Goal: Transaction & Acquisition: Purchase product/service

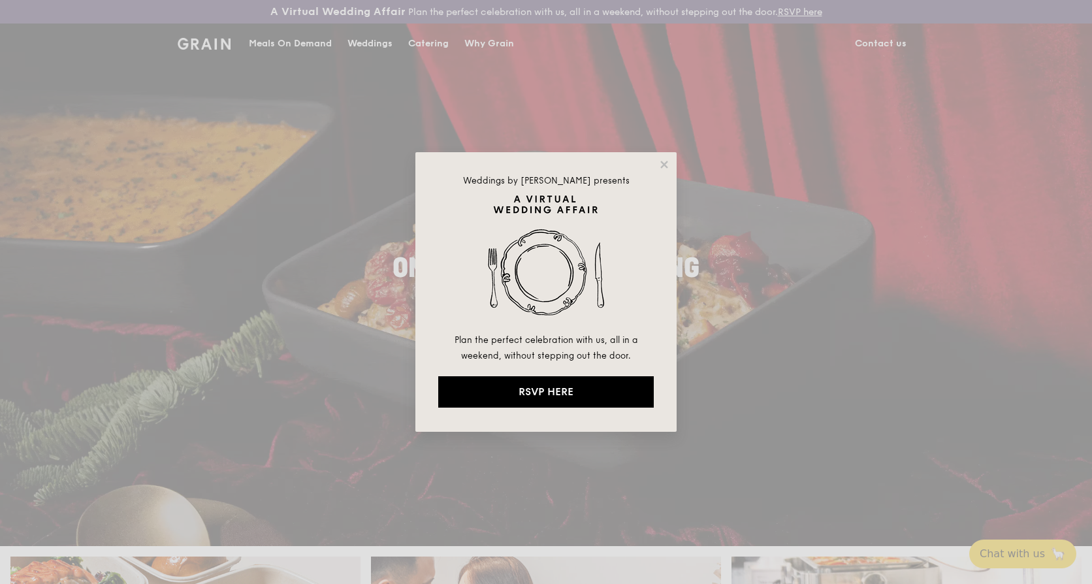
click at [879, 42] on div "Weddings by Grain presents Plan the perfect celebration with us, all in a weeke…" at bounding box center [546, 292] width 1092 height 584
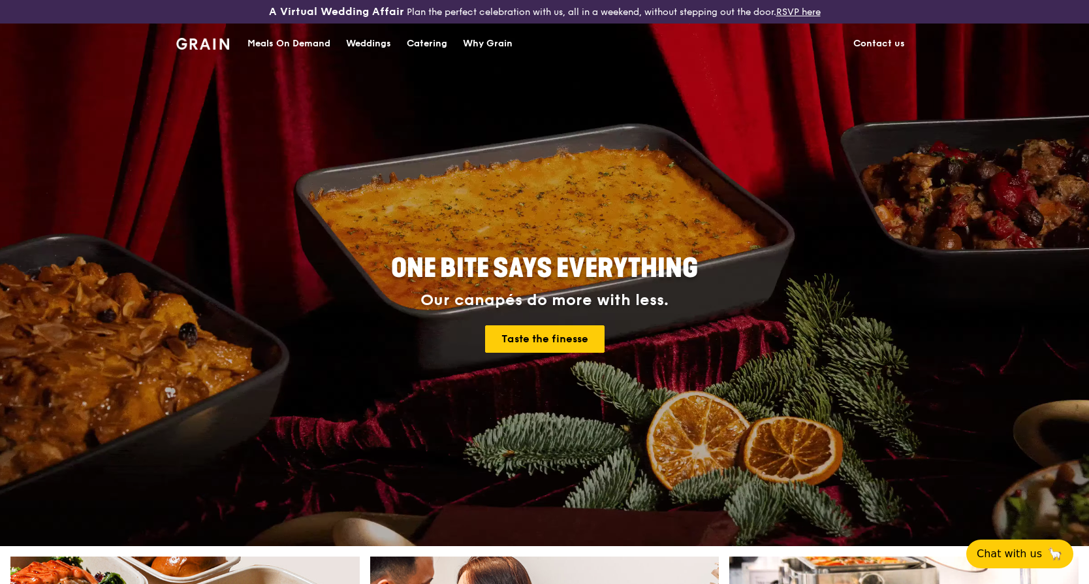
click at [881, 43] on link "Contact us" at bounding box center [879, 43] width 67 height 39
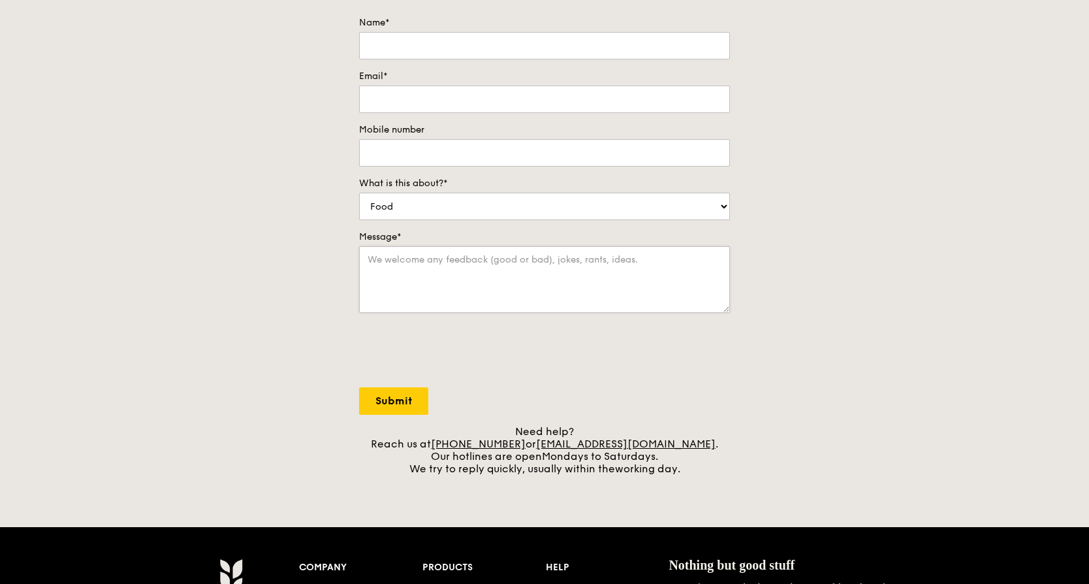
scroll to position [196, 0]
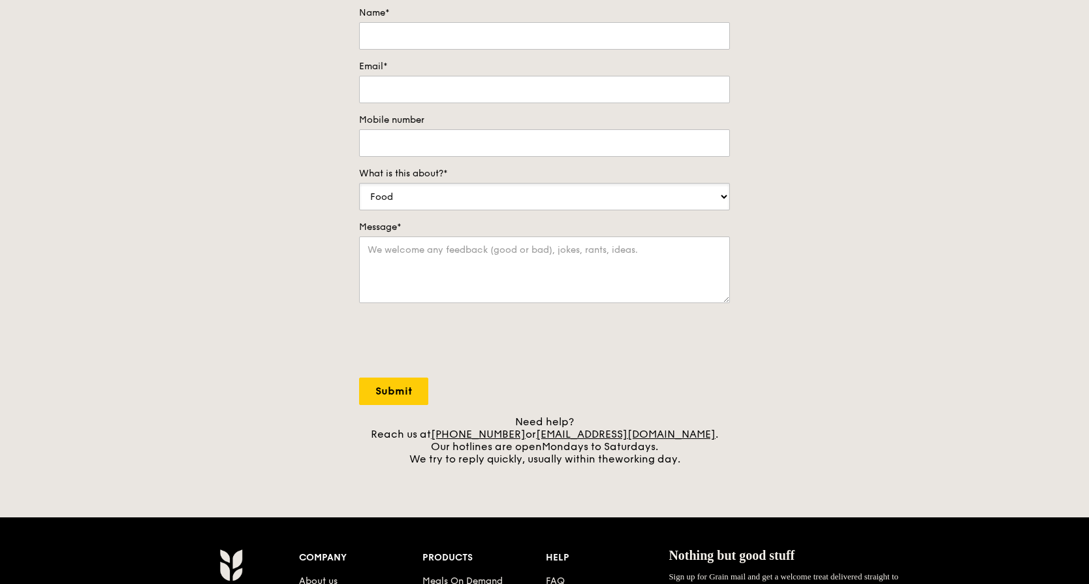
click at [430, 200] on select "Food Service Billing/Payment Catering Others" at bounding box center [544, 196] width 371 height 27
click at [359, 183] on select "Food Service Billing/Payment Catering Others" at bounding box center [544, 196] width 371 height 27
click at [434, 194] on select "Food Service Billing/Payment Catering Others" at bounding box center [544, 196] width 371 height 27
select select "Food"
click at [359, 183] on select "Food Service Billing/Payment Catering Others" at bounding box center [544, 196] width 371 height 27
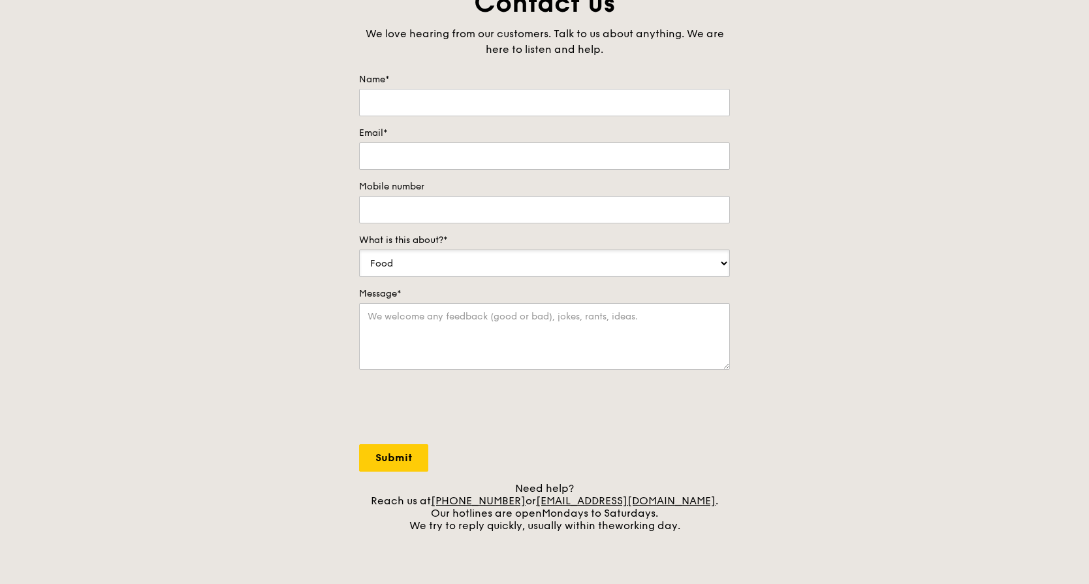
scroll to position [0, 0]
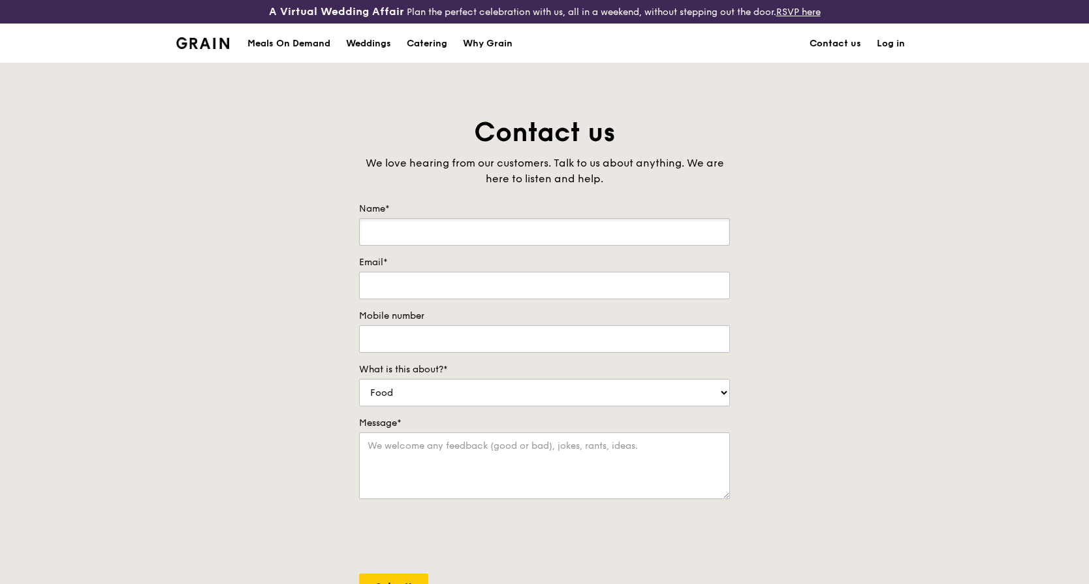
click at [411, 224] on input "Name*" at bounding box center [544, 231] width 371 height 27
type input "[PERSON_NAME] Sin"
type input "[EMAIL_ADDRESS][PERSON_NAME][DOMAIN_NAME]"
type input "65008581"
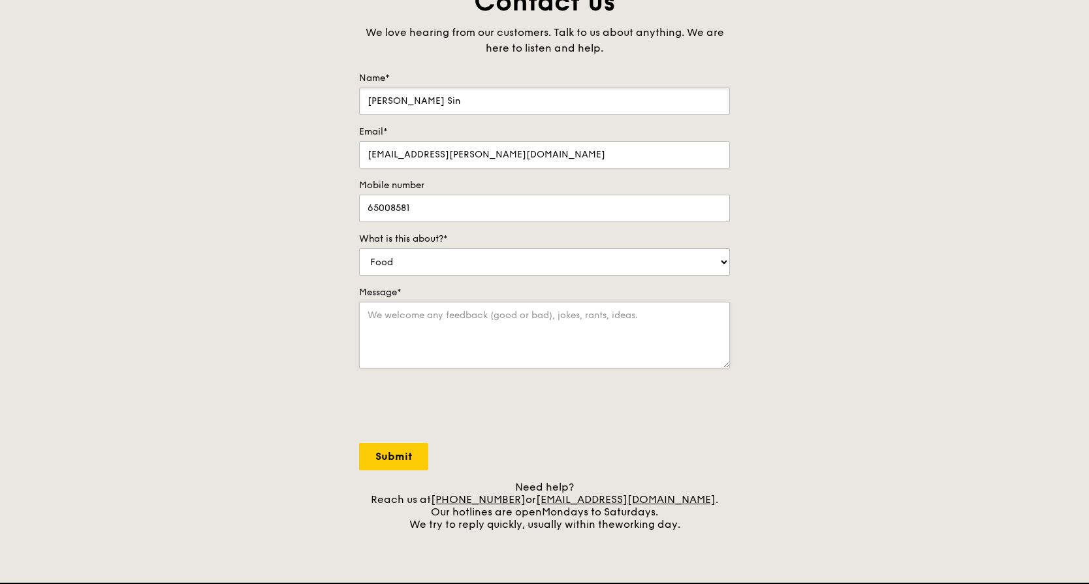
scroll to position [196, 0]
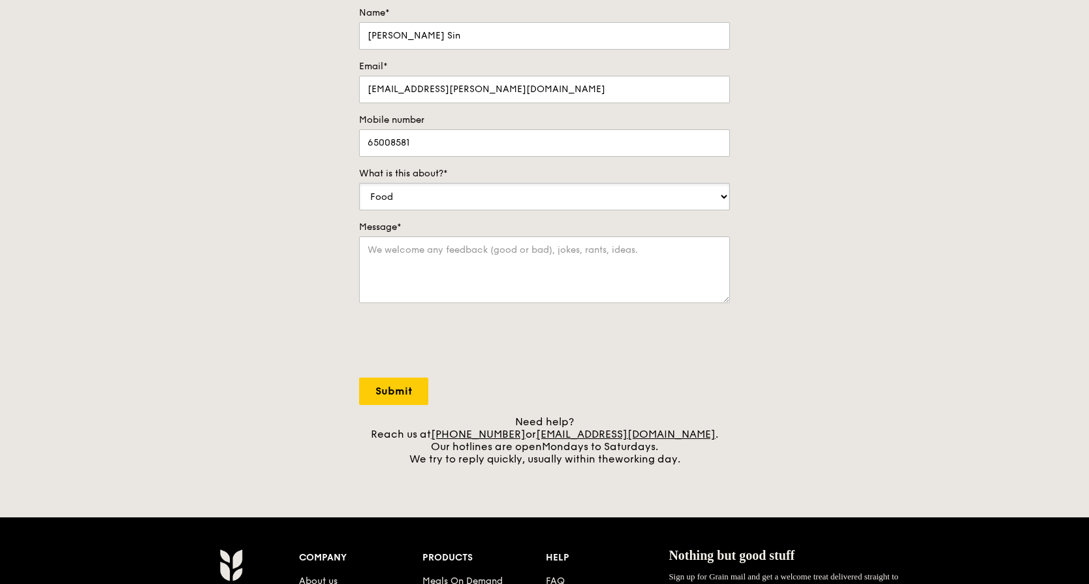
click at [430, 197] on select "Food Service Billing/Payment Catering Others" at bounding box center [544, 196] width 371 height 27
click at [359, 183] on select "Food Service Billing/Payment Catering Others" at bounding box center [544, 196] width 371 height 27
click at [400, 257] on textarea "Message*" at bounding box center [544, 269] width 371 height 67
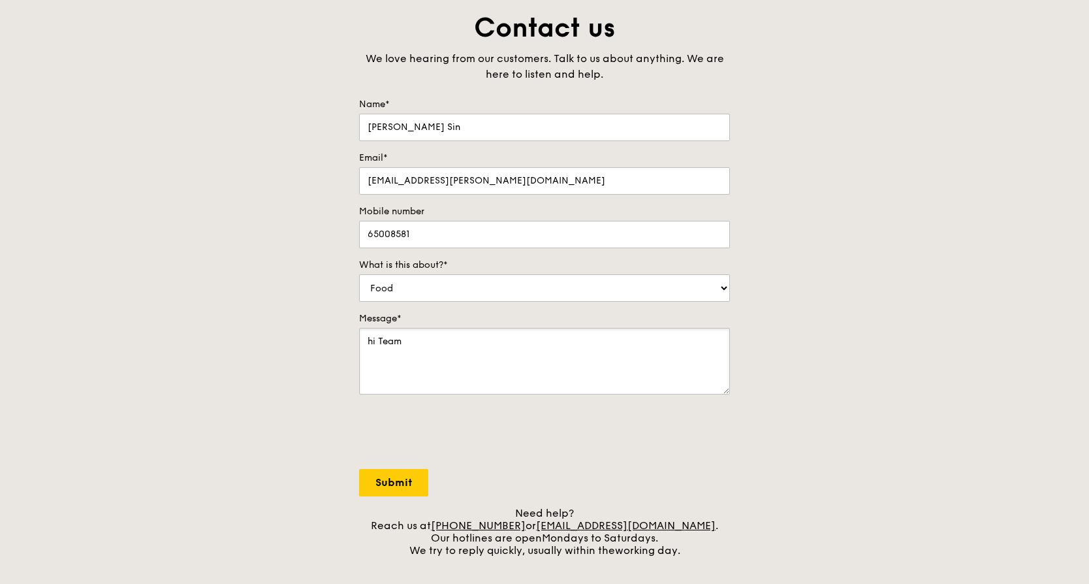
scroll to position [0, 0]
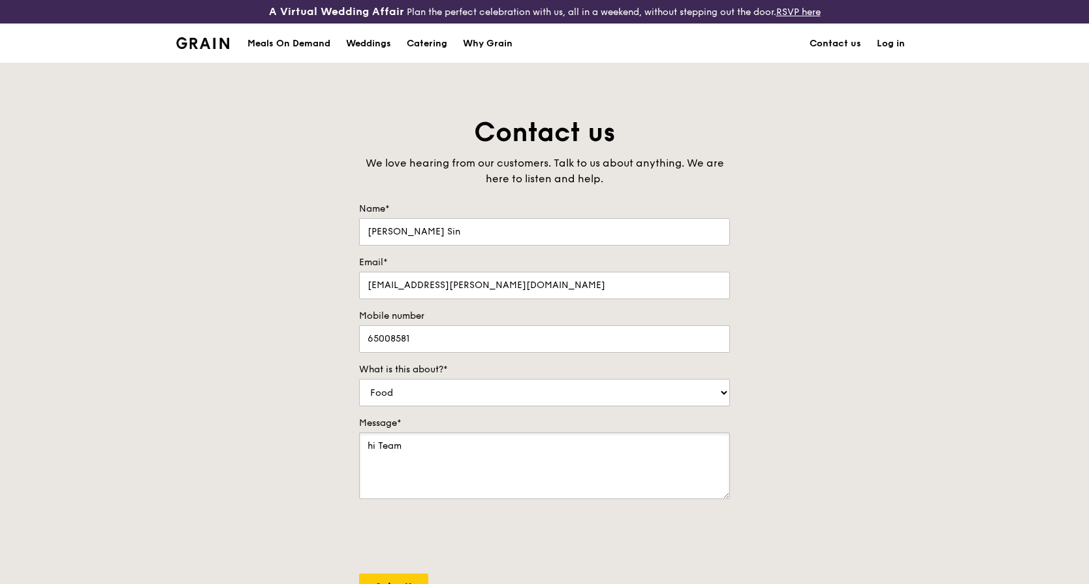
type textarea "hi Team"
click at [816, 42] on link "Contact us" at bounding box center [835, 43] width 67 height 39
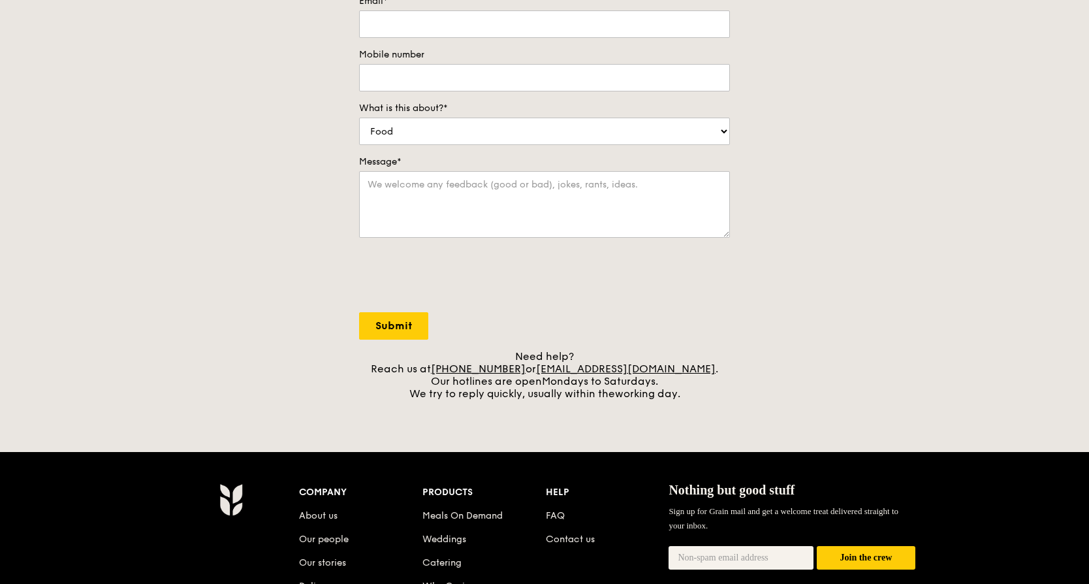
drag, startPoint x: 489, startPoint y: 370, endPoint x: 451, endPoint y: 382, distance: 39.0
click at [489, 370] on link "[PHONE_NUMBER]" at bounding box center [478, 368] width 95 height 12
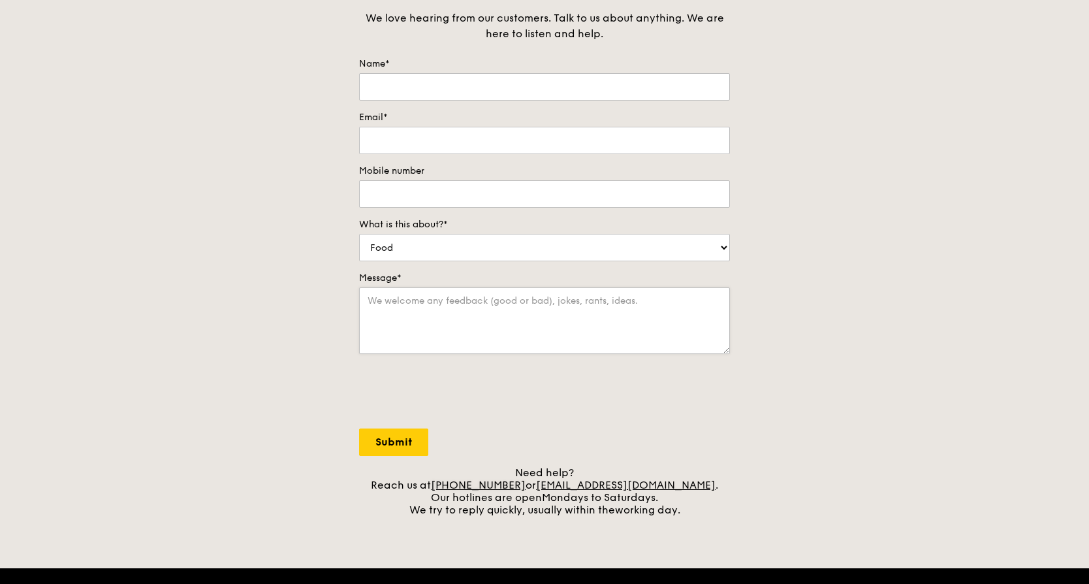
scroll to position [0, 0]
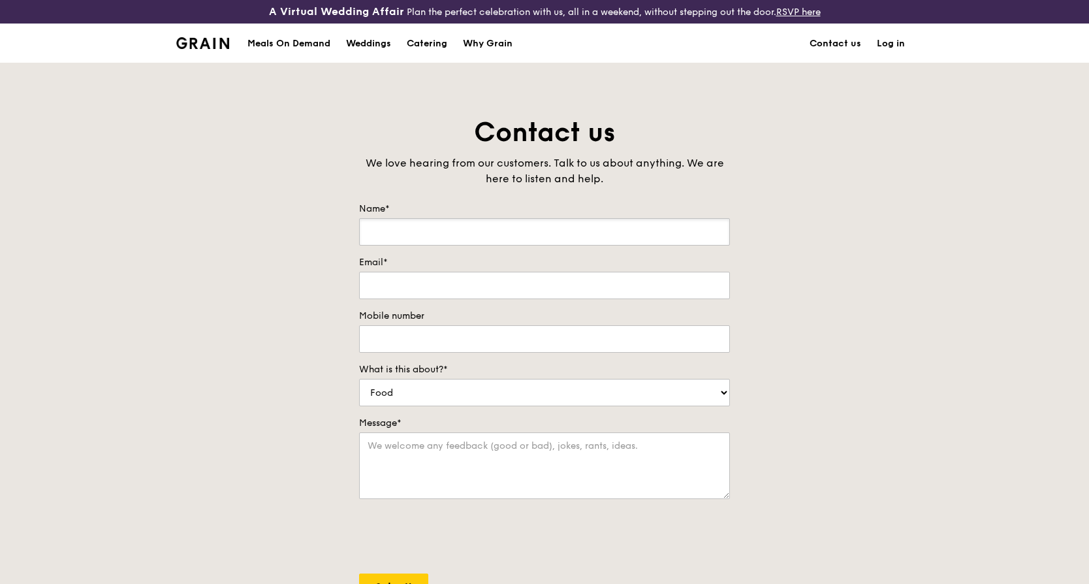
click at [396, 232] on input "Name*" at bounding box center [544, 231] width 371 height 27
type input "Pang Wai Sin"
type input "waisin.pang@abbott.com"
type input "65008581"
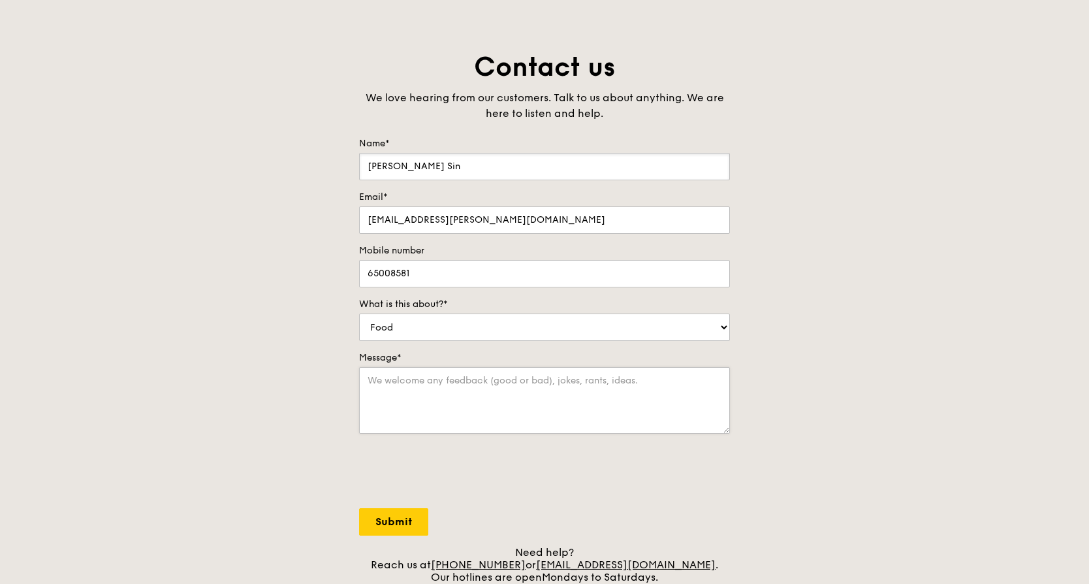
scroll to position [131, 0]
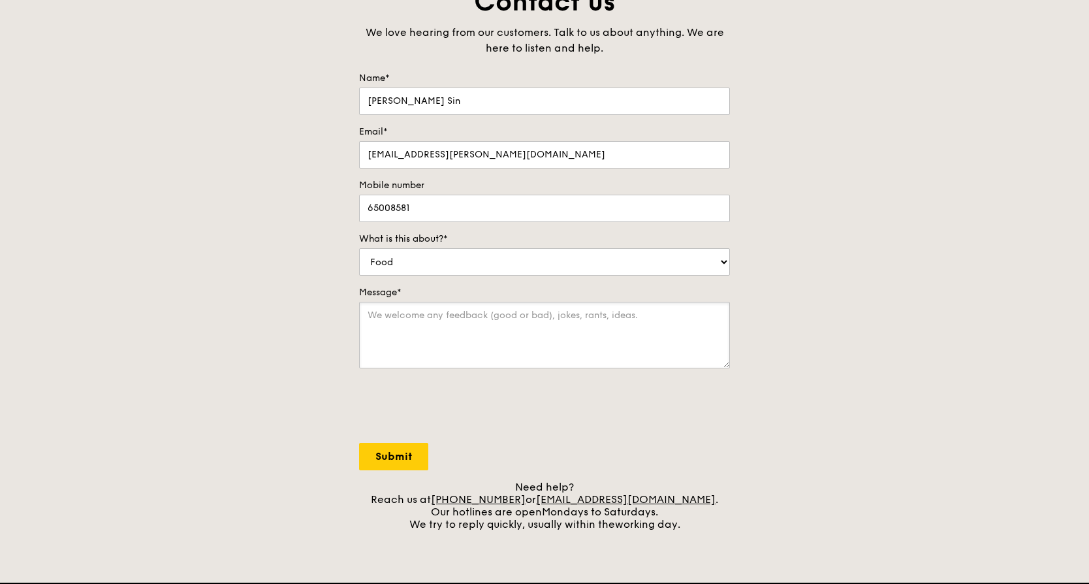
click at [400, 329] on textarea "Message*" at bounding box center [544, 335] width 371 height 67
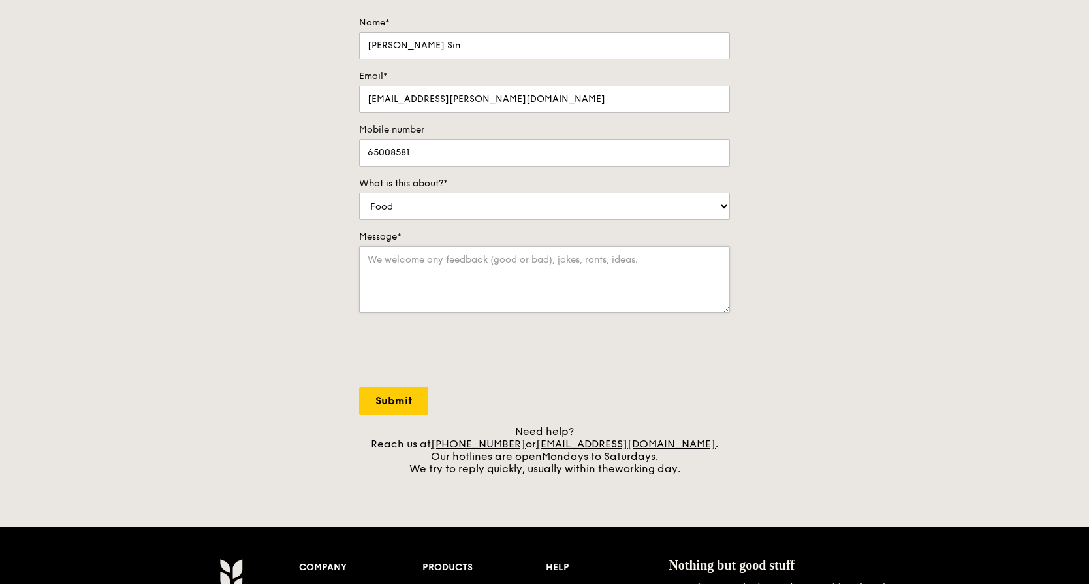
scroll to position [261, 0]
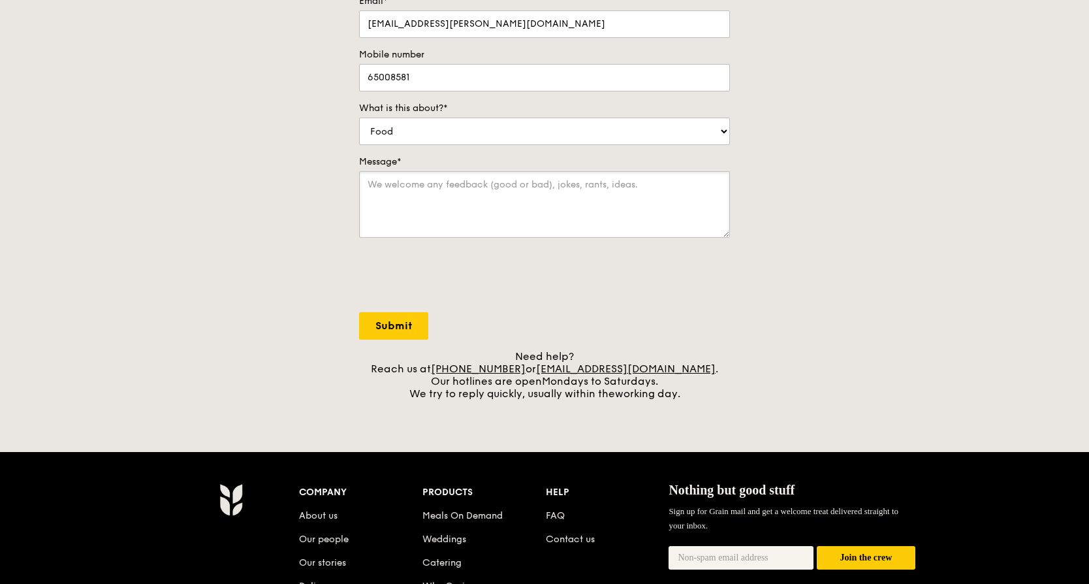
click at [391, 187] on textarea "Message*" at bounding box center [544, 204] width 371 height 67
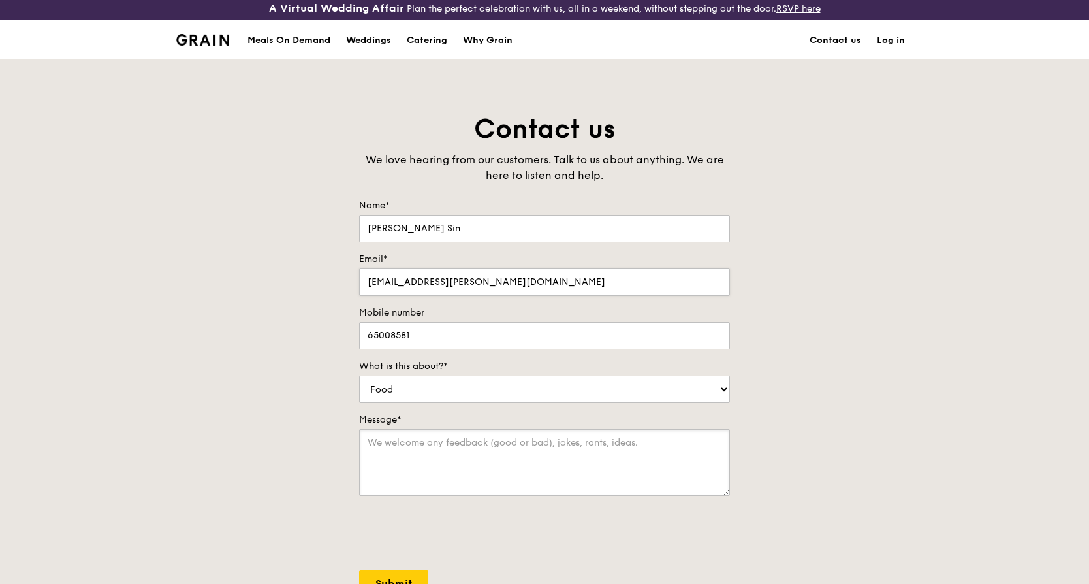
scroll to position [0, 0]
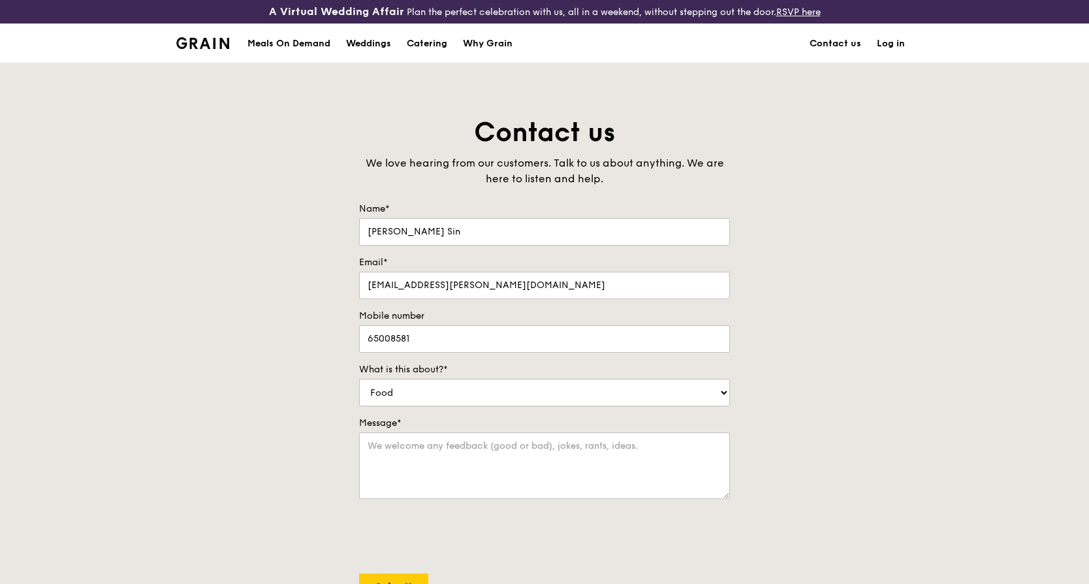
click at [313, 46] on div "Meals On Demand" at bounding box center [289, 43] width 83 height 39
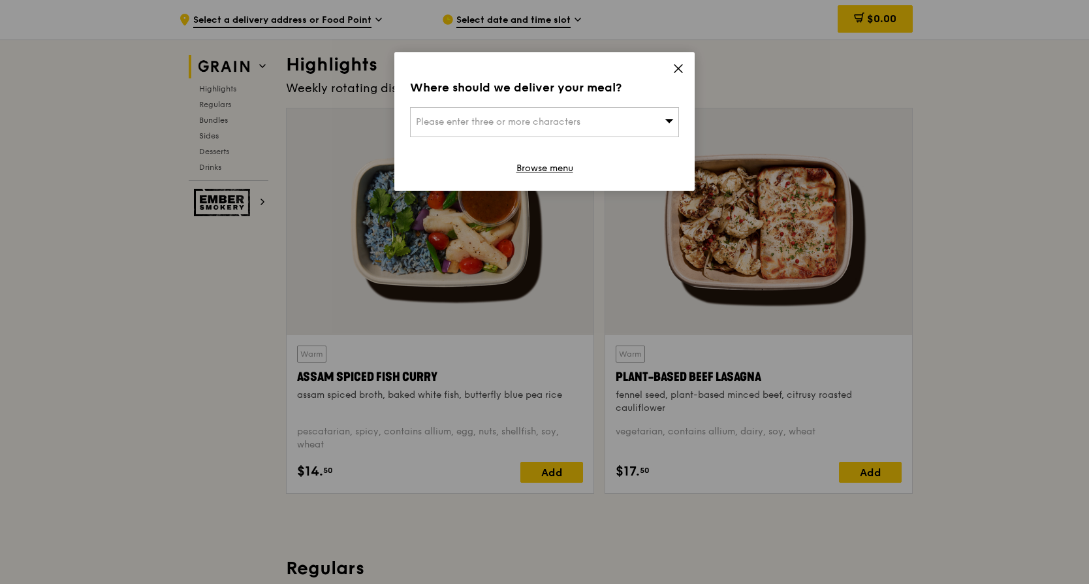
scroll to position [392, 0]
click at [674, 69] on icon at bounding box center [679, 69] width 12 height 12
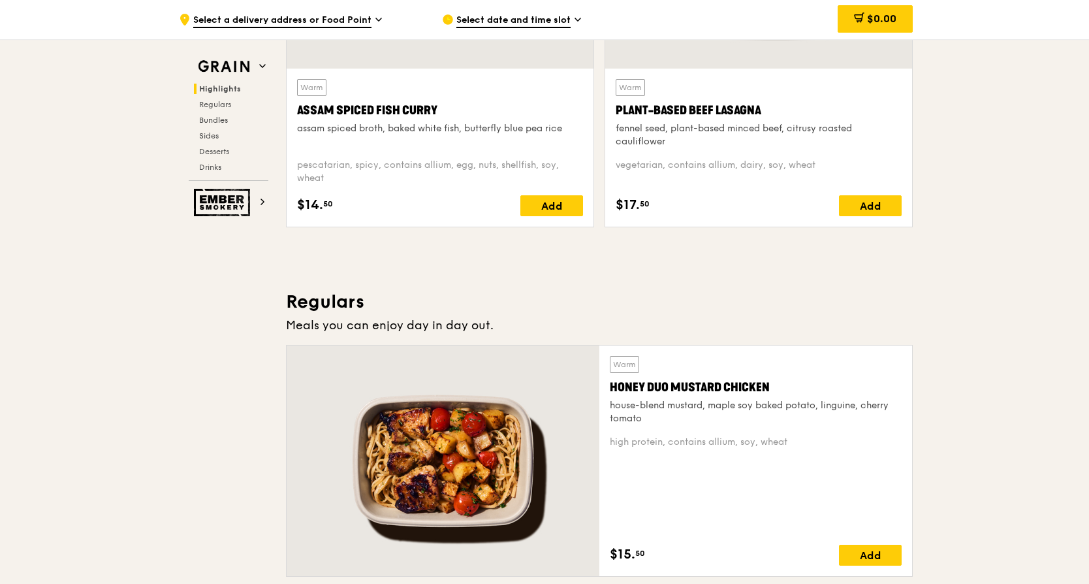
scroll to position [718, 0]
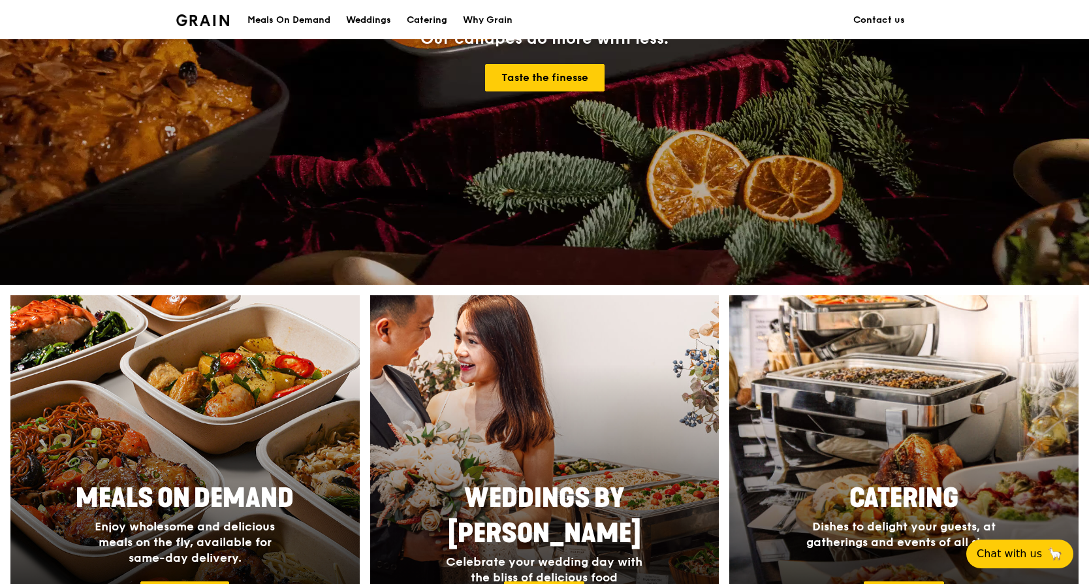
scroll to position [131, 0]
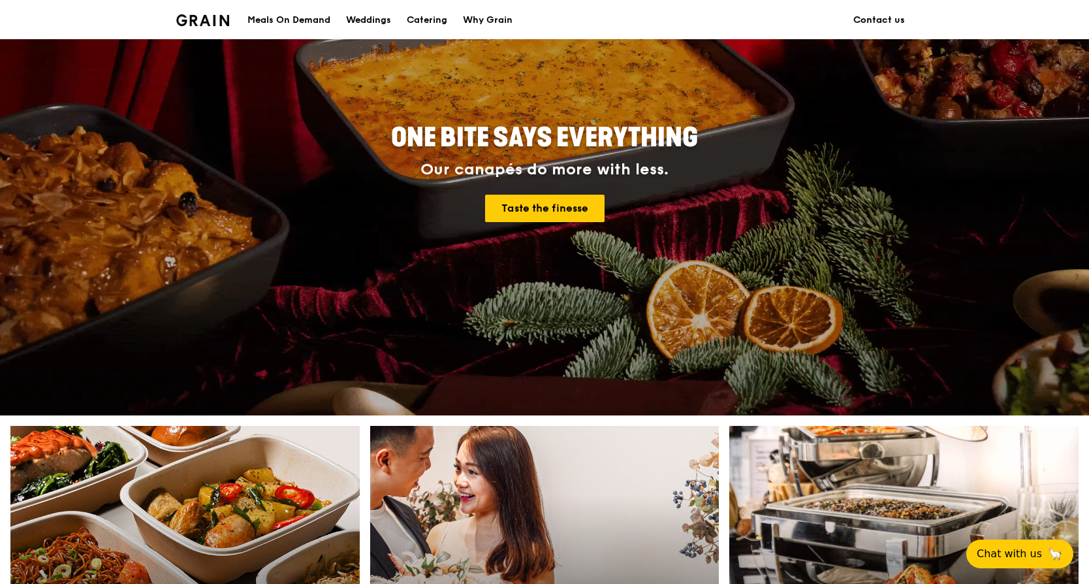
click at [869, 18] on link "Contact us" at bounding box center [879, 20] width 67 height 39
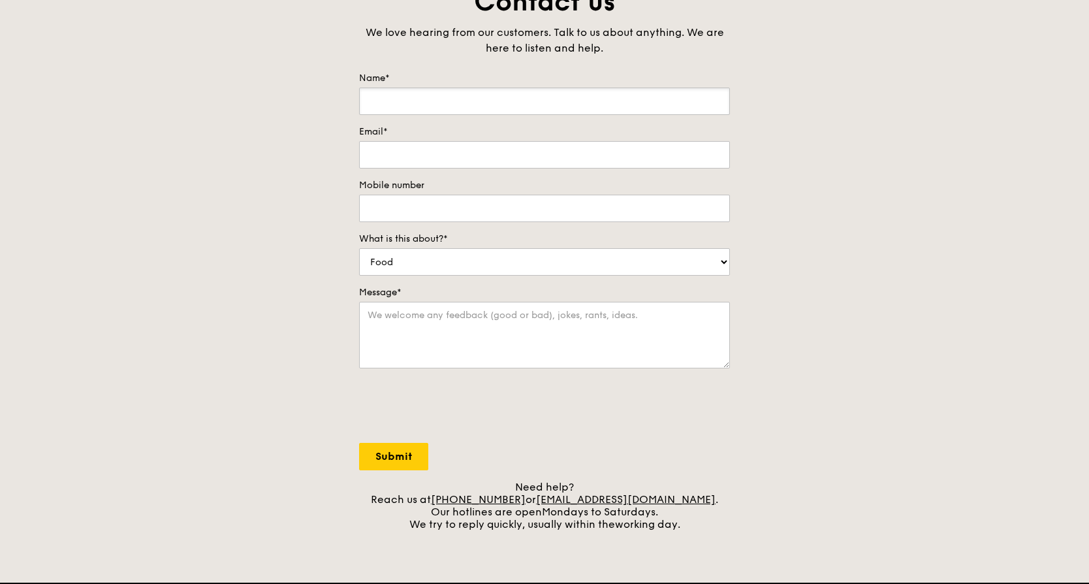
click at [443, 95] on input "Name*" at bounding box center [544, 101] width 371 height 27
type input "Pang Wai Sin"
type input "waisin.pang@abbott.com"
type input "65008581"
click at [415, 270] on select "Food Service Billing/Payment Catering Others" at bounding box center [544, 261] width 371 height 27
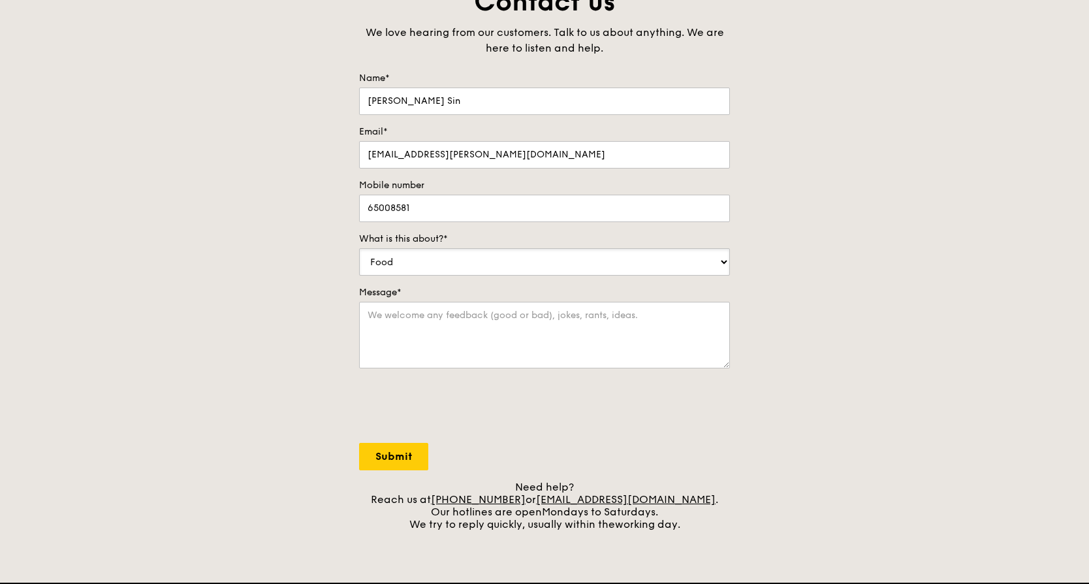
click at [359, 248] on select "Food Service Billing/Payment Catering Others" at bounding box center [544, 261] width 371 height 27
click at [389, 315] on textarea "Message*" at bounding box center [544, 335] width 371 height 67
click at [391, 336] on textarea "Message*" at bounding box center [544, 335] width 371 height 67
paste textarea "Dear Team, I would like to place an order for 30 packs of bentos to be delivere…"
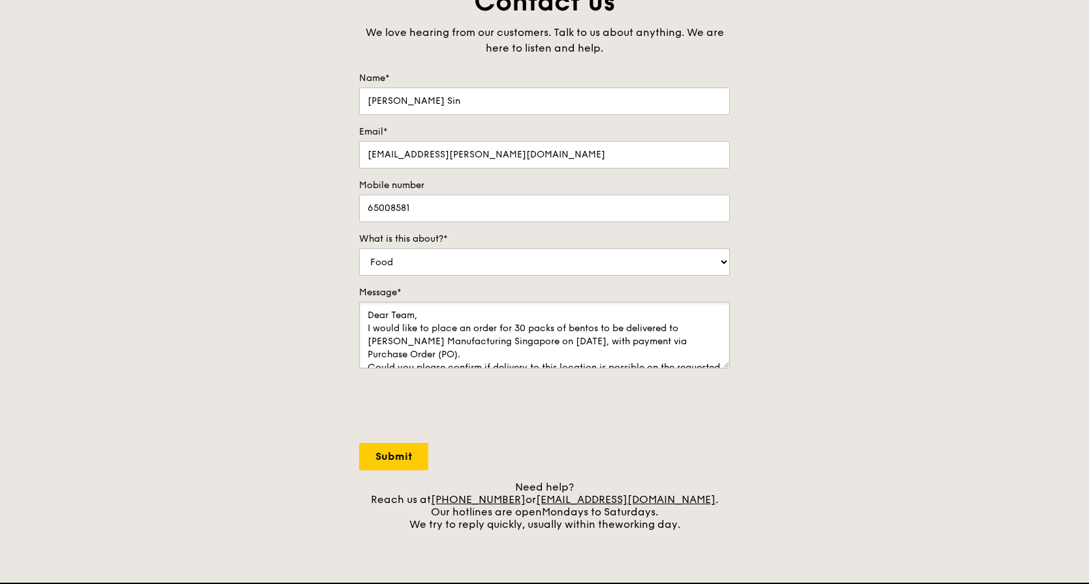
click at [592, 342] on textarea "Dear Team, I would like to place an order for 30 packs of bentos to be delivere…" at bounding box center [544, 335] width 371 height 67
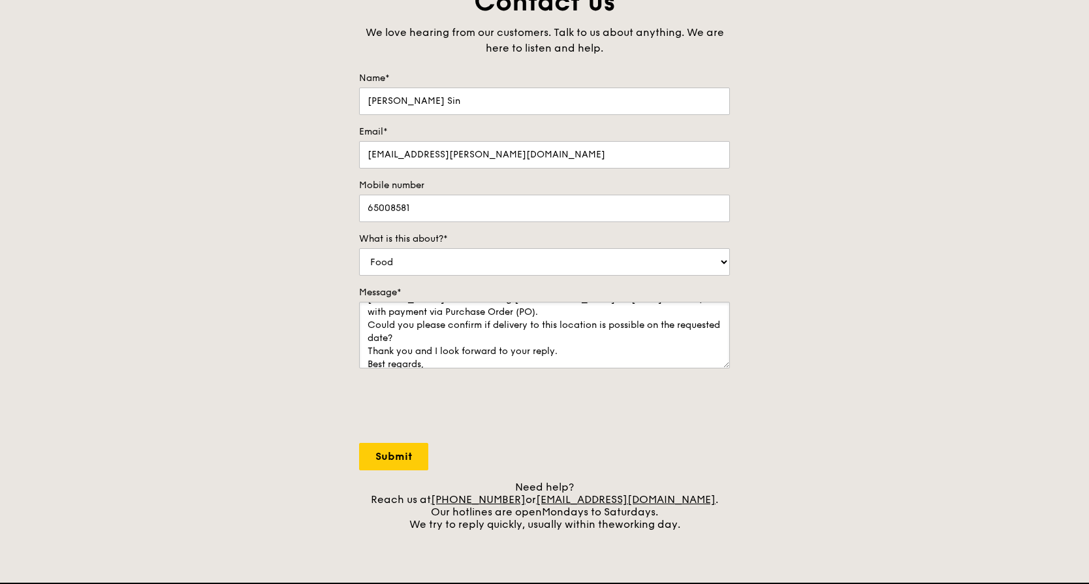
scroll to position [65, 0]
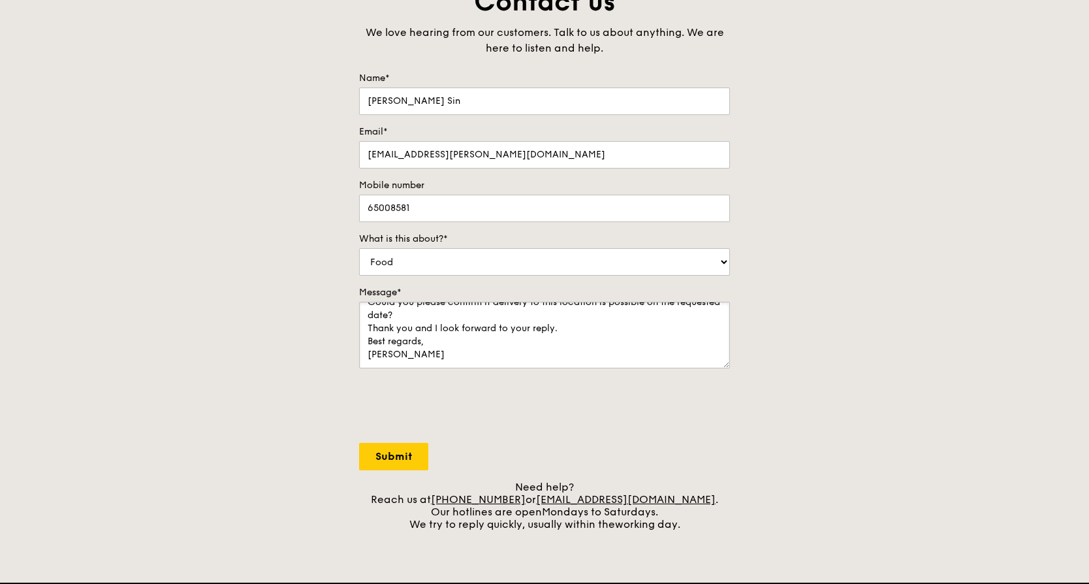
drag, startPoint x: 445, startPoint y: 357, endPoint x: 370, endPoint y: 359, distance: 74.5
click at [370, 359] on textarea "Dear Team, I would like to place an order for 30 packs of bentos to be delivere…" at bounding box center [544, 335] width 371 height 67
type textarea "Dear Team, I would like to place an order for 30 packs of bentos to be delivere…"
click at [390, 457] on input "Submit" at bounding box center [393, 456] width 69 height 27
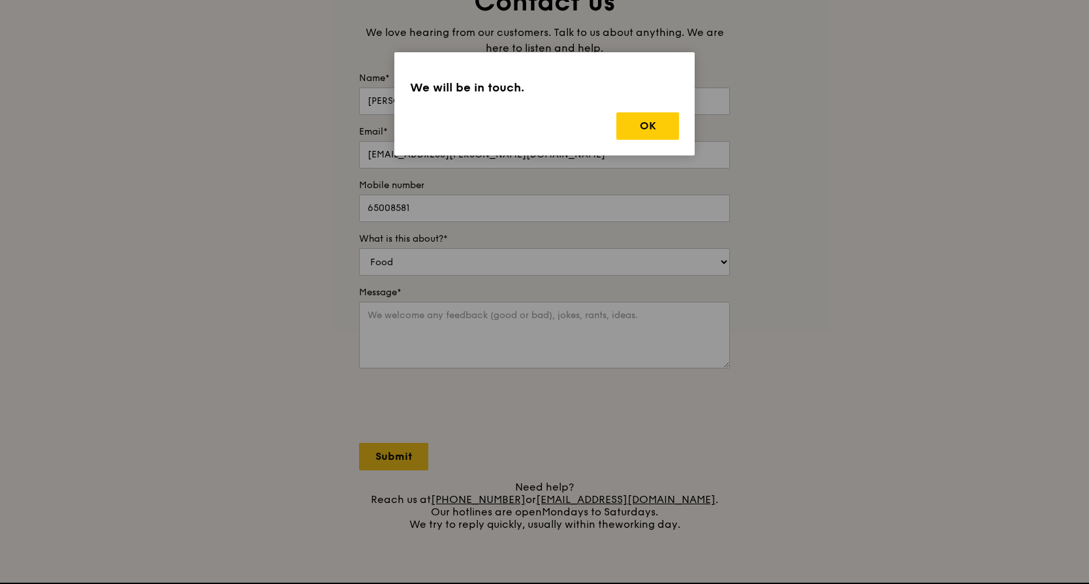
scroll to position [0, 0]
click at [645, 129] on button "OK" at bounding box center [648, 125] width 63 height 27
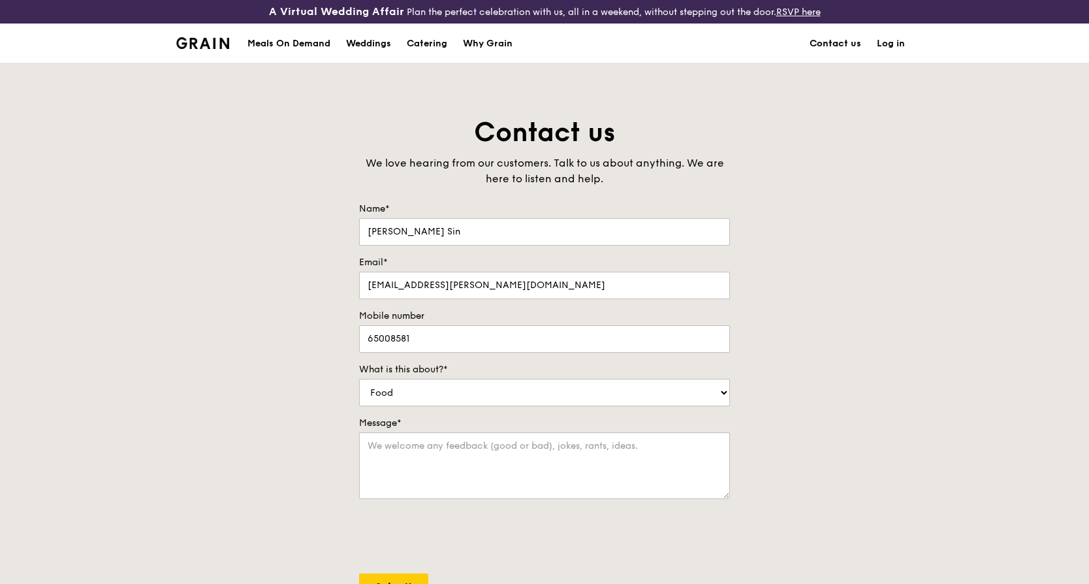
click at [840, 40] on link "Contact us" at bounding box center [835, 43] width 67 height 39
click at [825, 49] on link "Contact us" at bounding box center [835, 43] width 67 height 39
click at [425, 44] on div "Catering" at bounding box center [427, 43] width 40 height 39
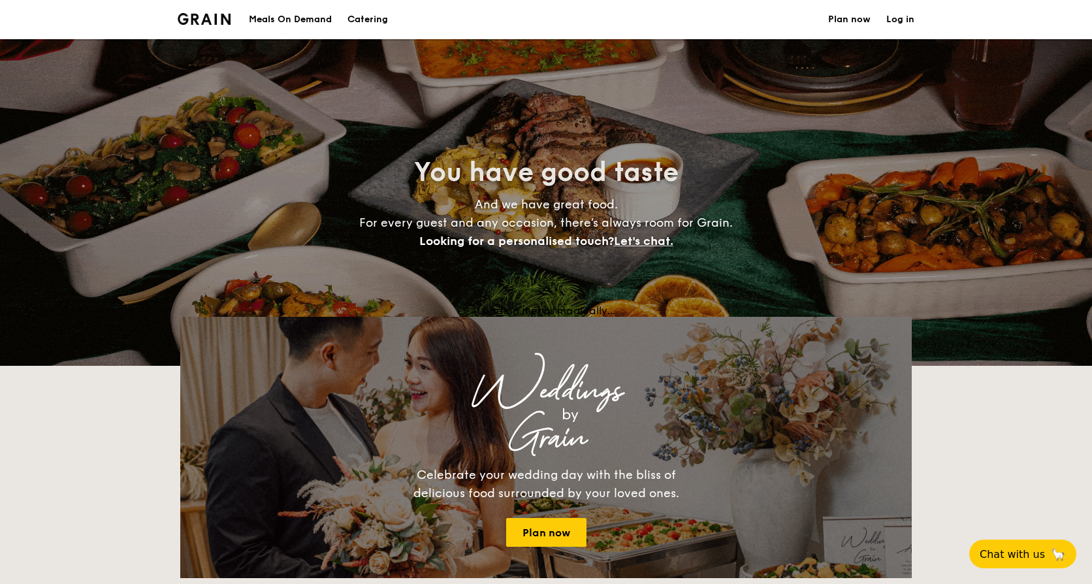
select select
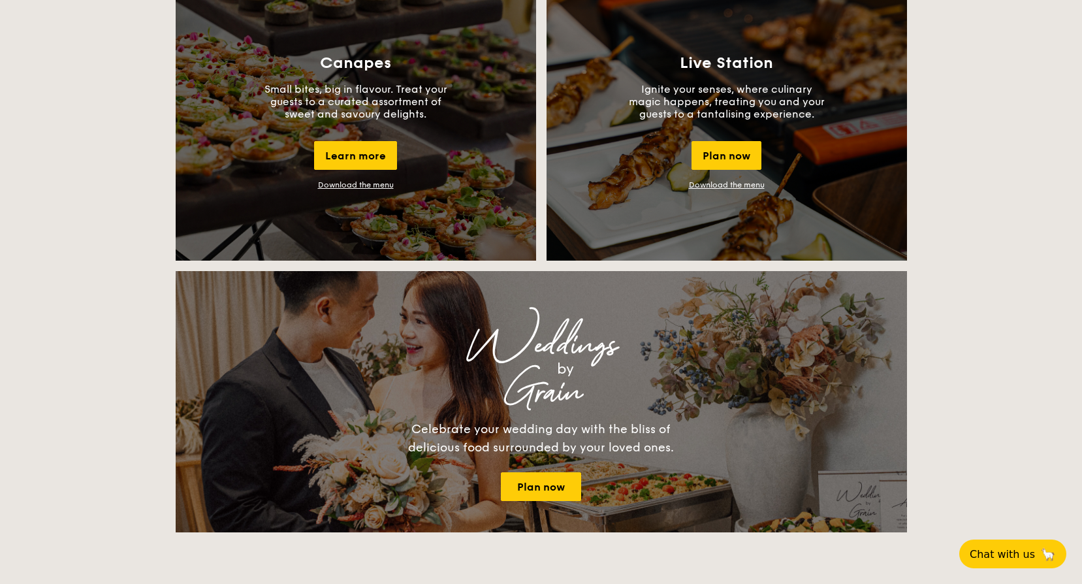
scroll to position [1306, 0]
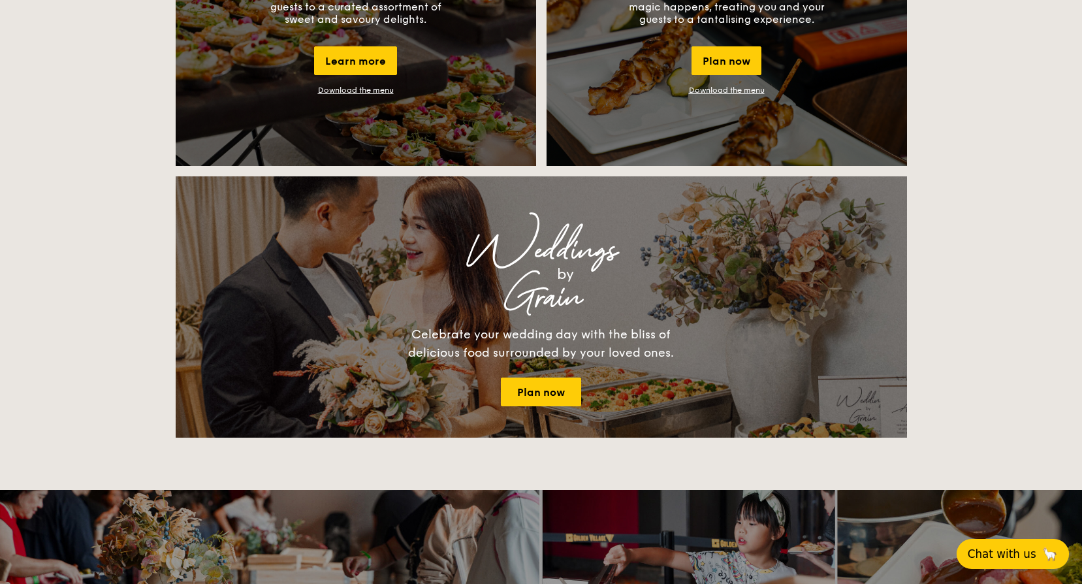
click at [1006, 556] on span "Chat with us" at bounding box center [1002, 553] width 69 height 13
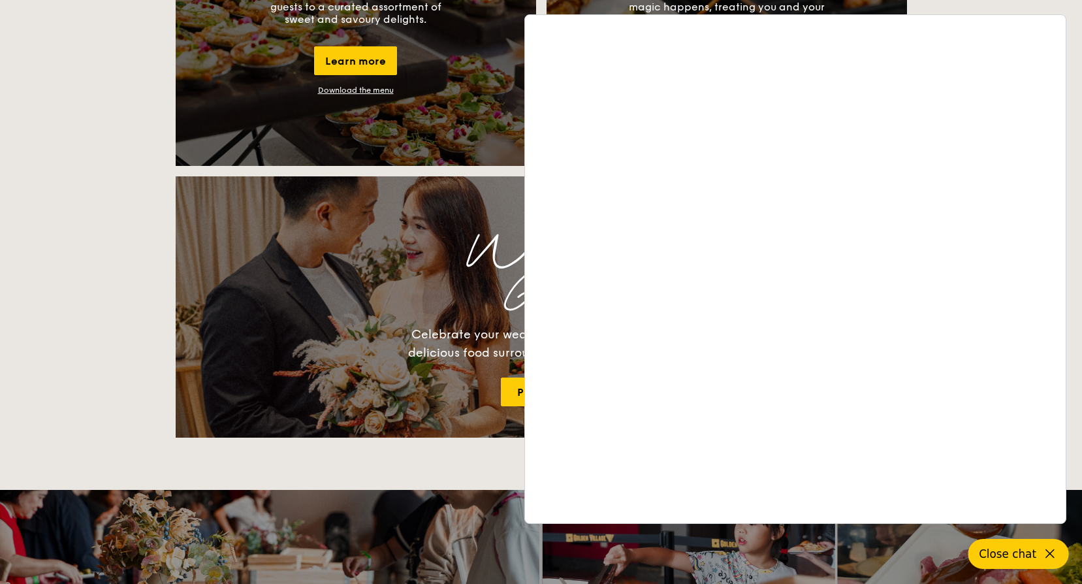
drag, startPoint x: 338, startPoint y: 460, endPoint x: 556, endPoint y: 441, distance: 218.2
click at [340, 460] on div "Buffet Classic Buffet Our very popular buffet dishes, complete with set-up. Sta…" at bounding box center [541, 299] width 1082 height 2550
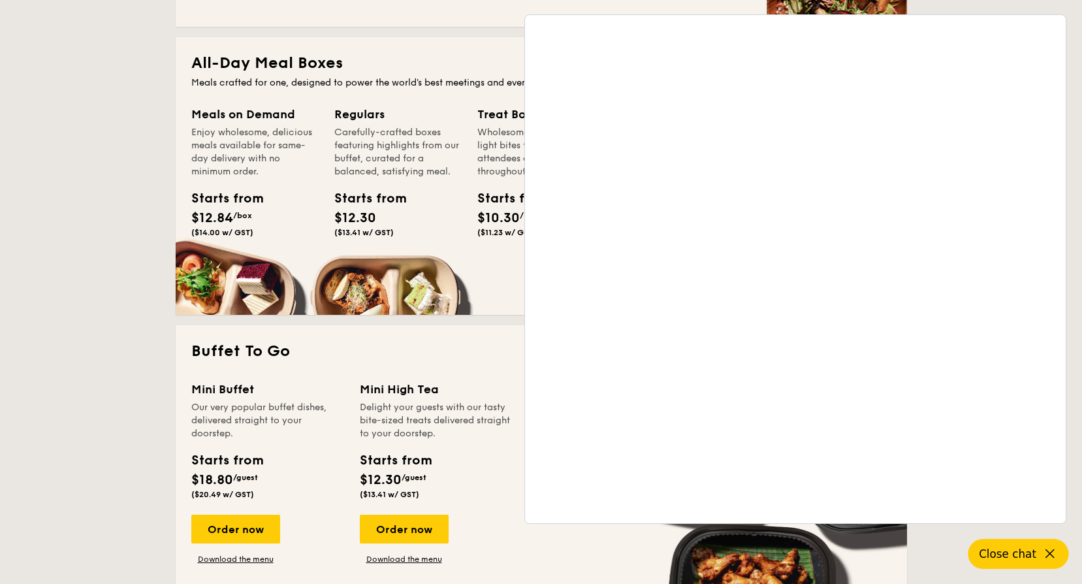
scroll to position [457, 0]
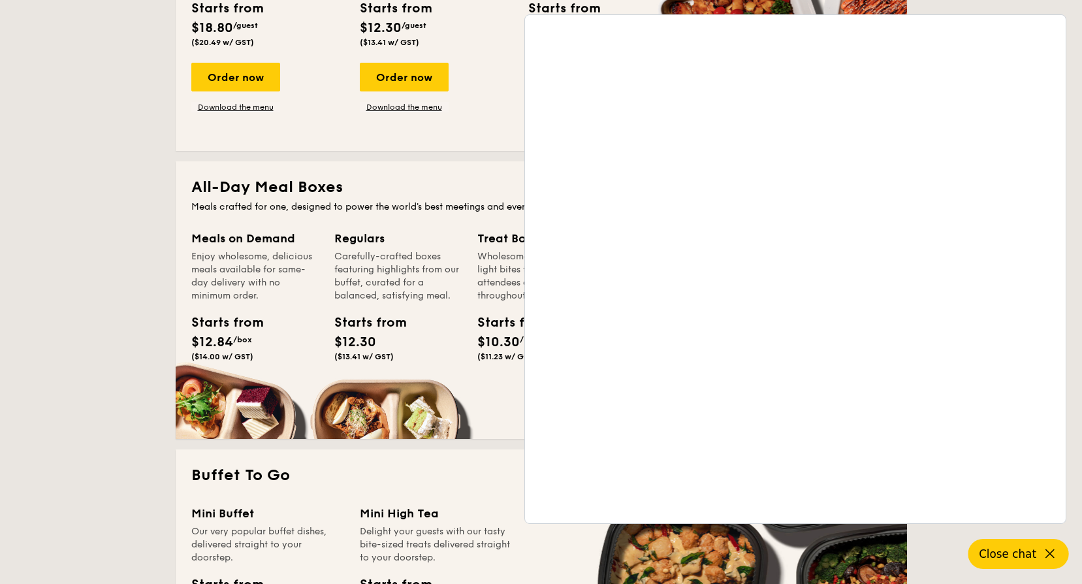
click at [1027, 554] on span "Close chat" at bounding box center [1007, 553] width 57 height 13
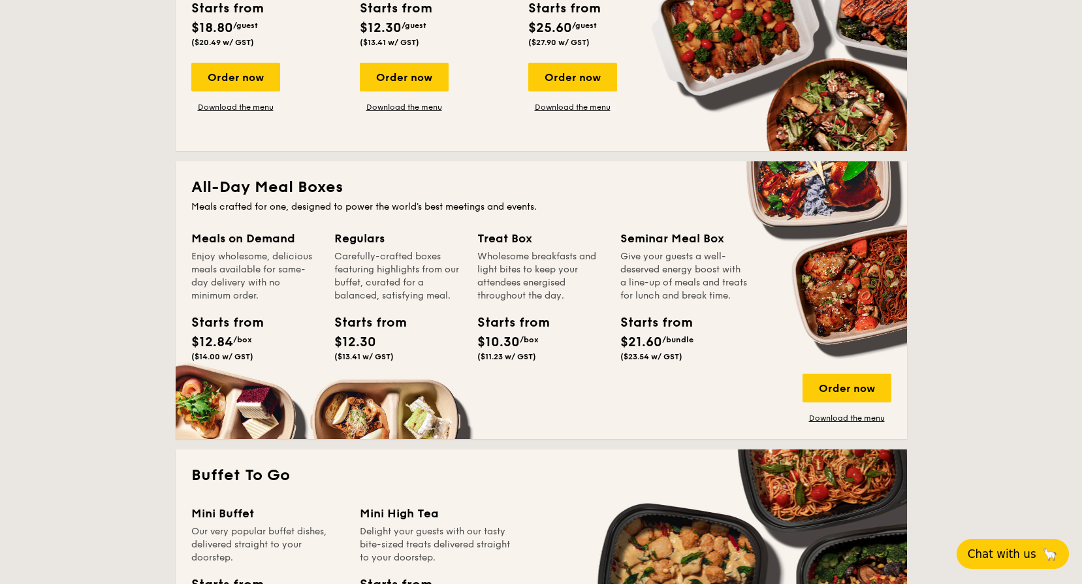
click at [1016, 553] on span "Chat with us" at bounding box center [1002, 553] width 69 height 13
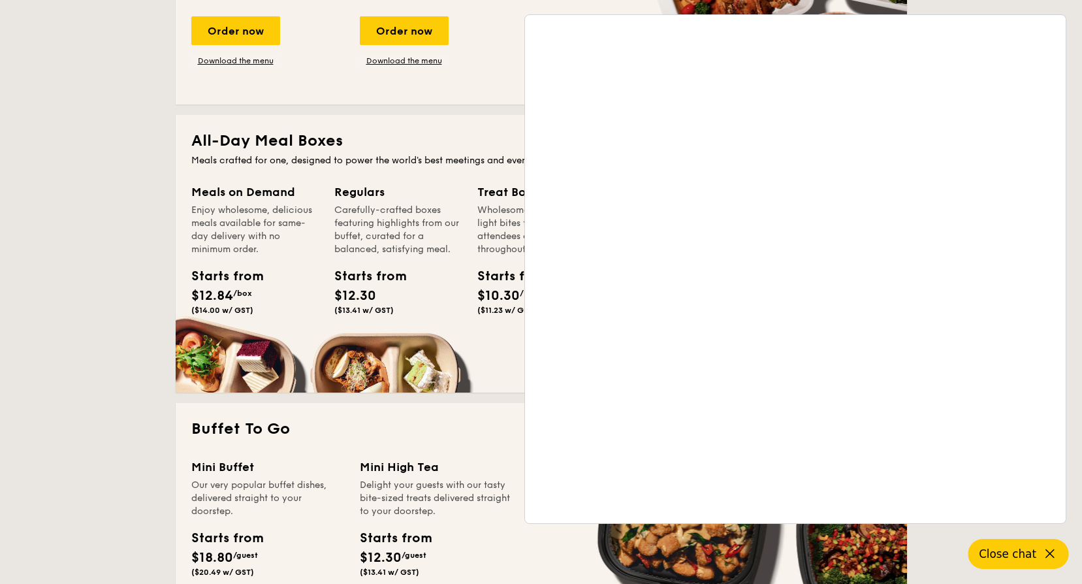
scroll to position [522, 0]
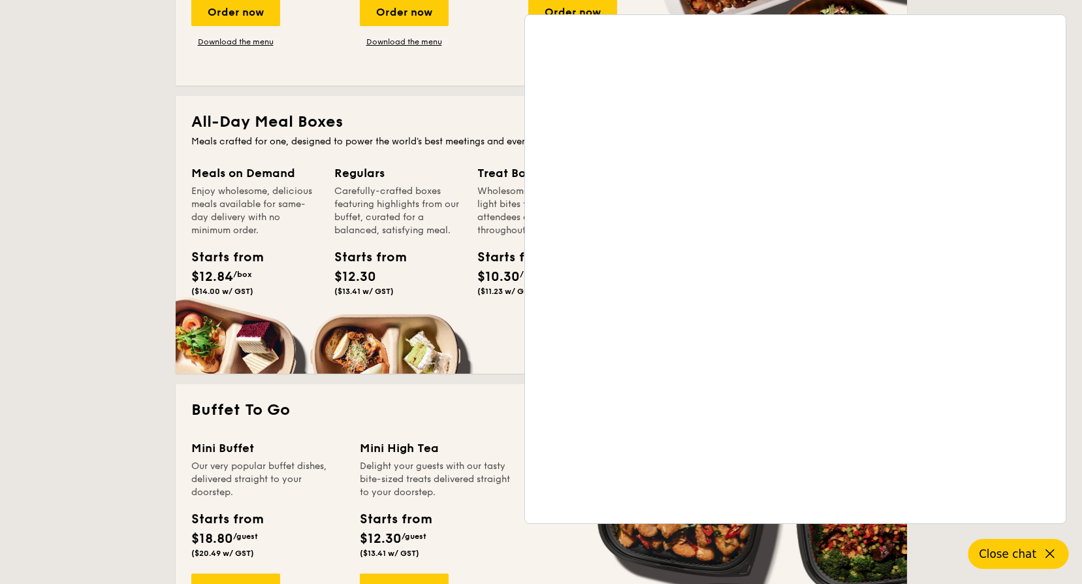
drag, startPoint x: 92, startPoint y: 439, endPoint x: 290, endPoint y: 338, distance: 222.3
click at [1020, 547] on span "Close chat" at bounding box center [1007, 553] width 57 height 13
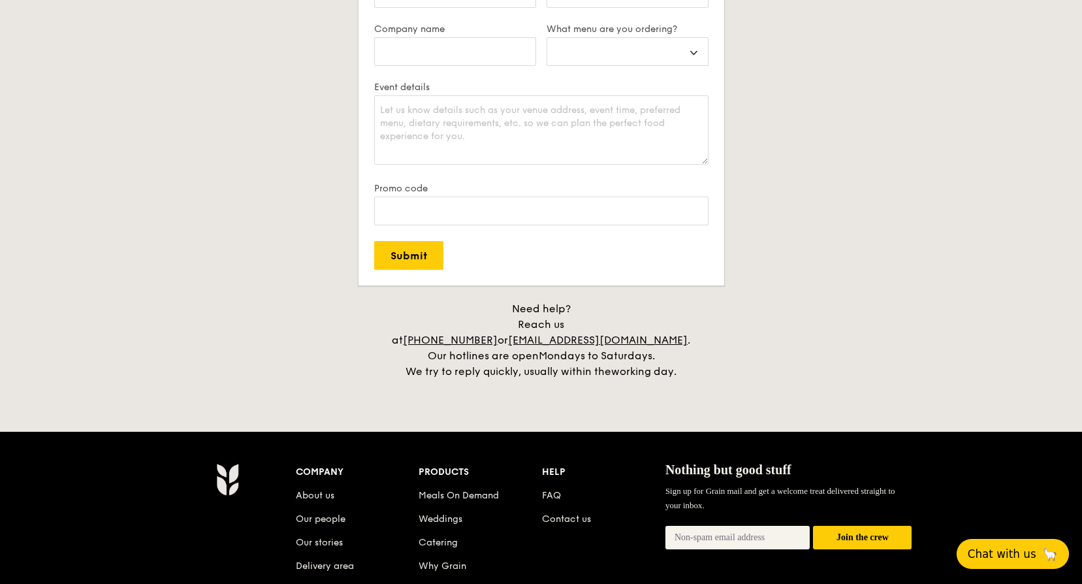
scroll to position [2547, 0]
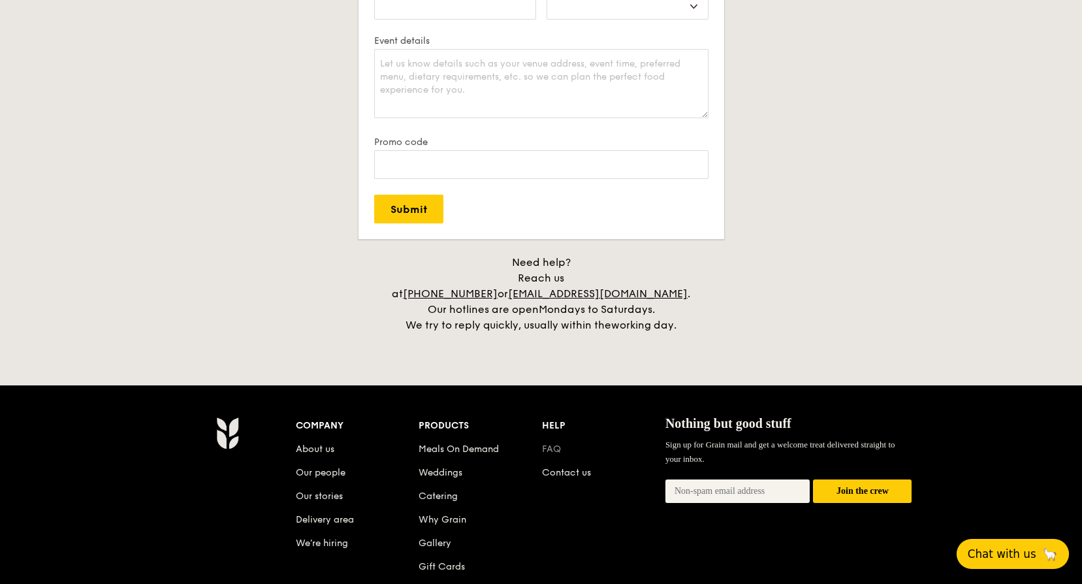
click at [544, 443] on link "FAQ" at bounding box center [551, 448] width 19 height 11
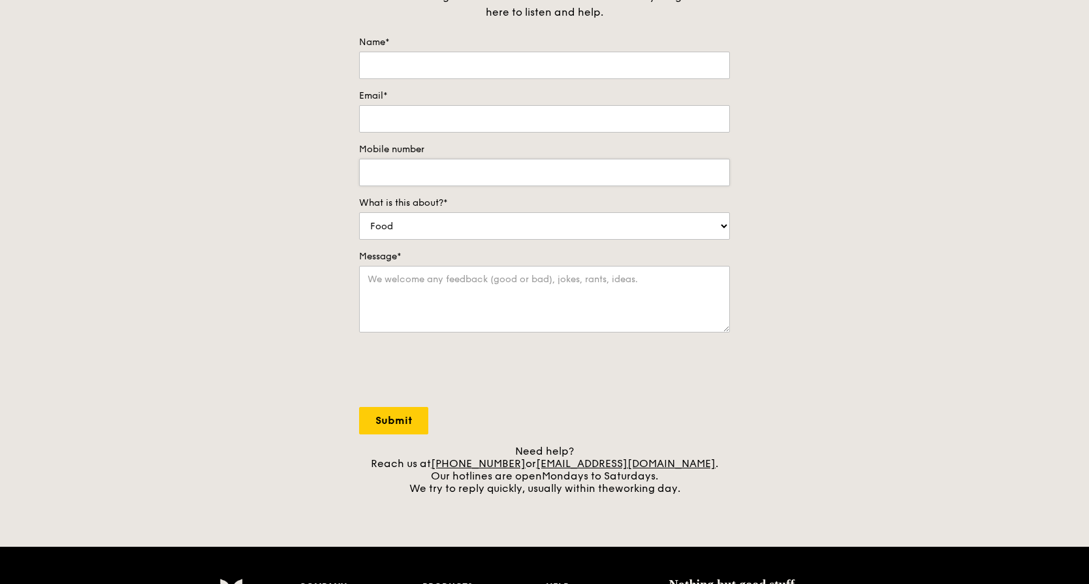
scroll to position [196, 0]
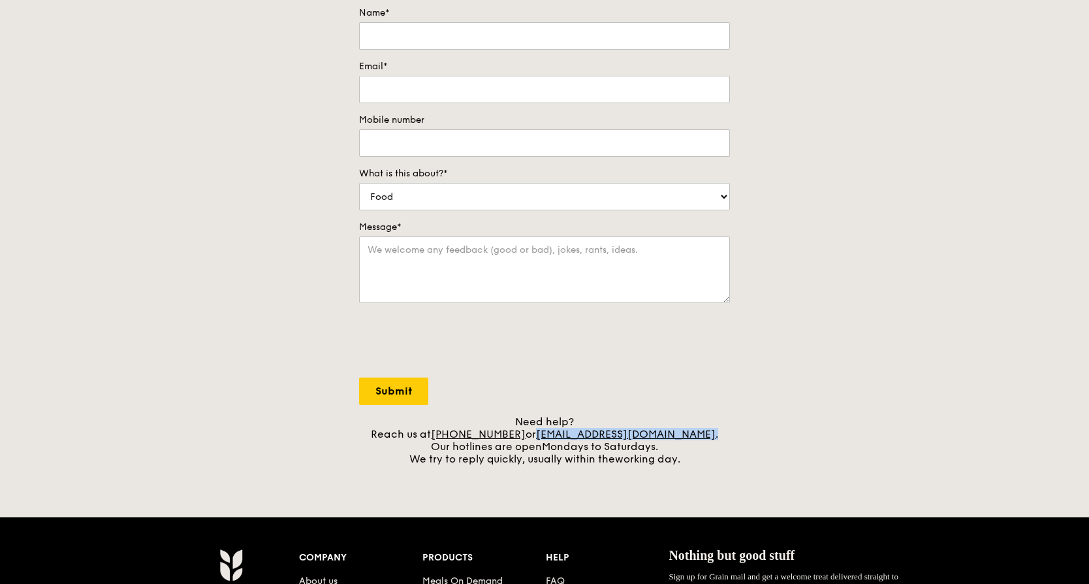
drag, startPoint x: 694, startPoint y: 428, endPoint x: 556, endPoint y: 439, distance: 138.2
click at [556, 439] on div "Need help? Reach us at [PHONE_NUMBER] or [EMAIL_ADDRESS][DOMAIN_NAME] . Our hot…" at bounding box center [544, 440] width 371 height 50
copy div "[EMAIL_ADDRESS][DOMAIN_NAME] ."
click at [713, 434] on div "Need help? Reach us at [PHONE_NUMBER] or [EMAIL_ADDRESS][DOMAIN_NAME] . Our hot…" at bounding box center [544, 440] width 371 height 50
click at [601, 440] on link "[EMAIL_ADDRESS][DOMAIN_NAME]" at bounding box center [626, 434] width 180 height 12
